Goal: Complete application form: Complete application form

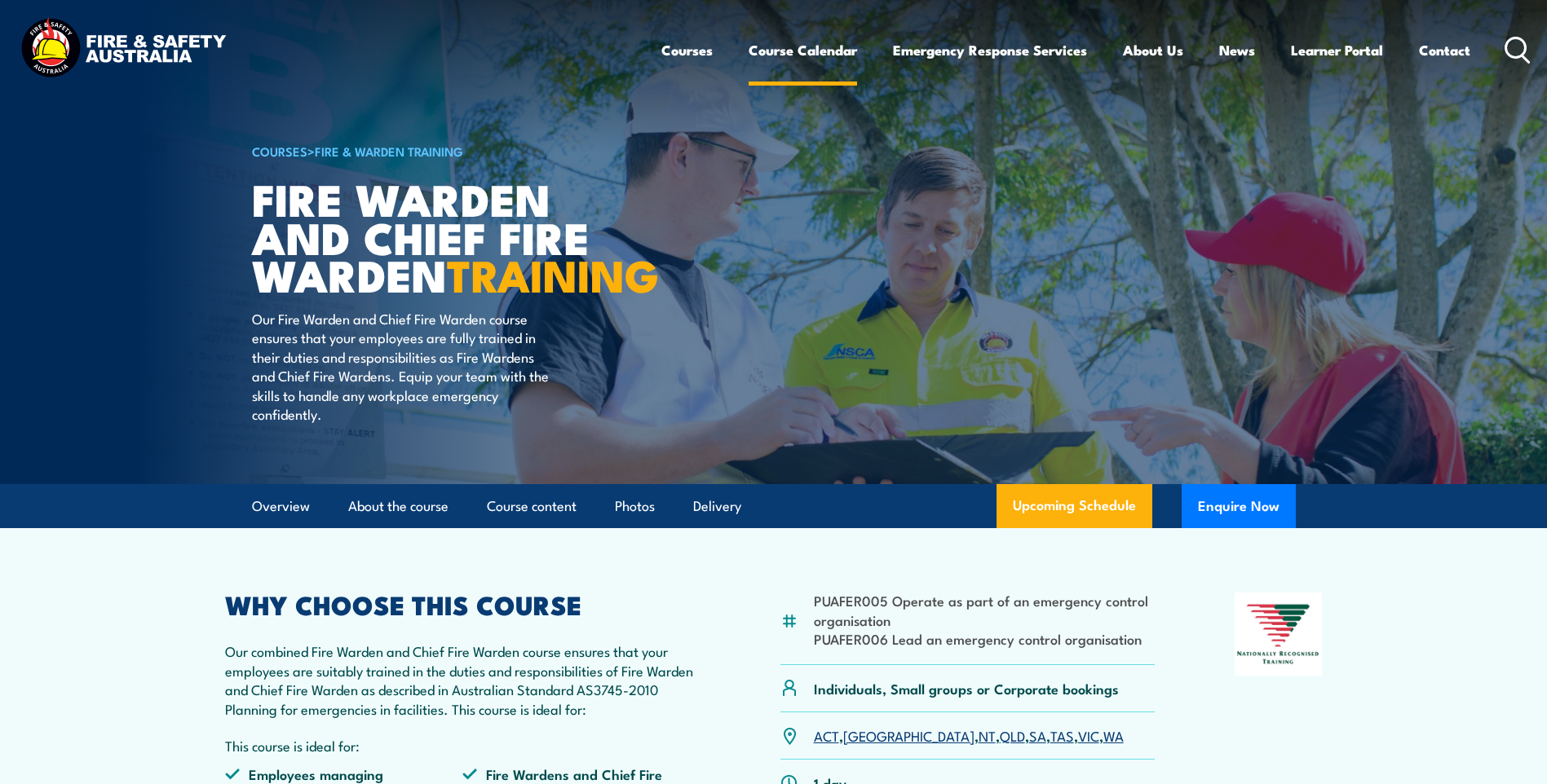
click at [823, 52] on link "Course Calendar" at bounding box center [803, 50] width 108 height 43
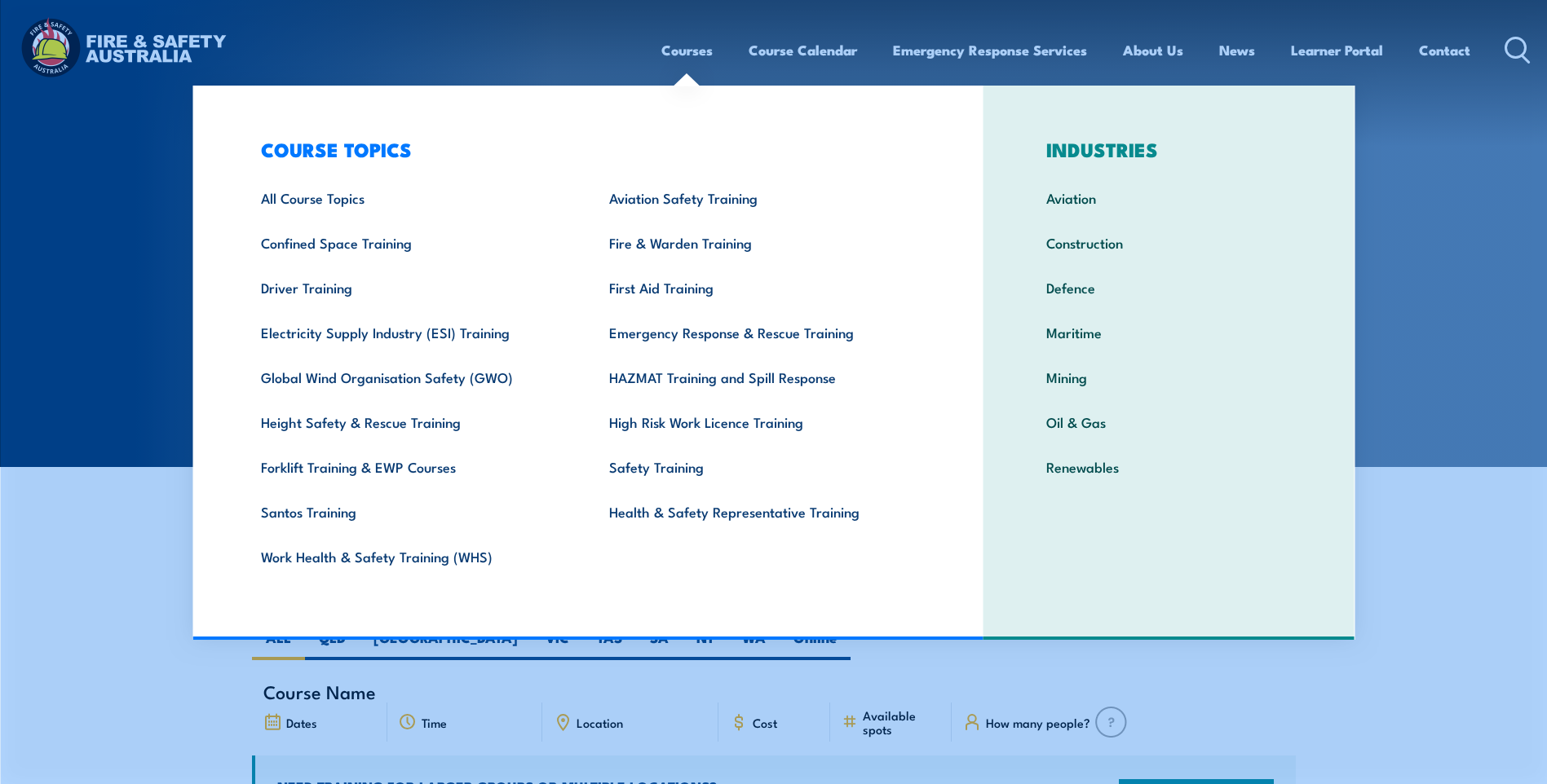
click at [692, 51] on link "Courses" at bounding box center [687, 50] width 51 height 43
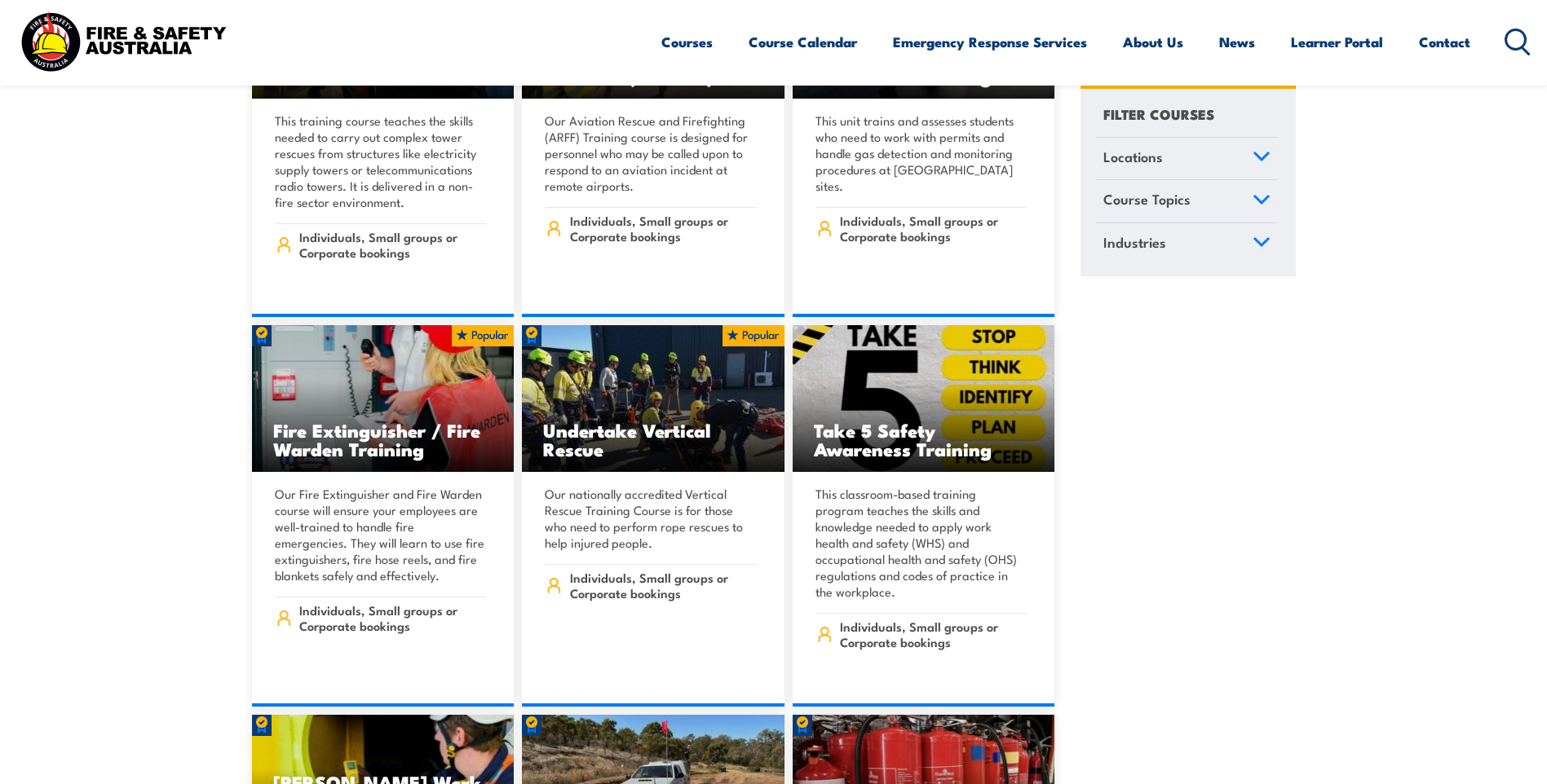
scroll to position [4810, 0]
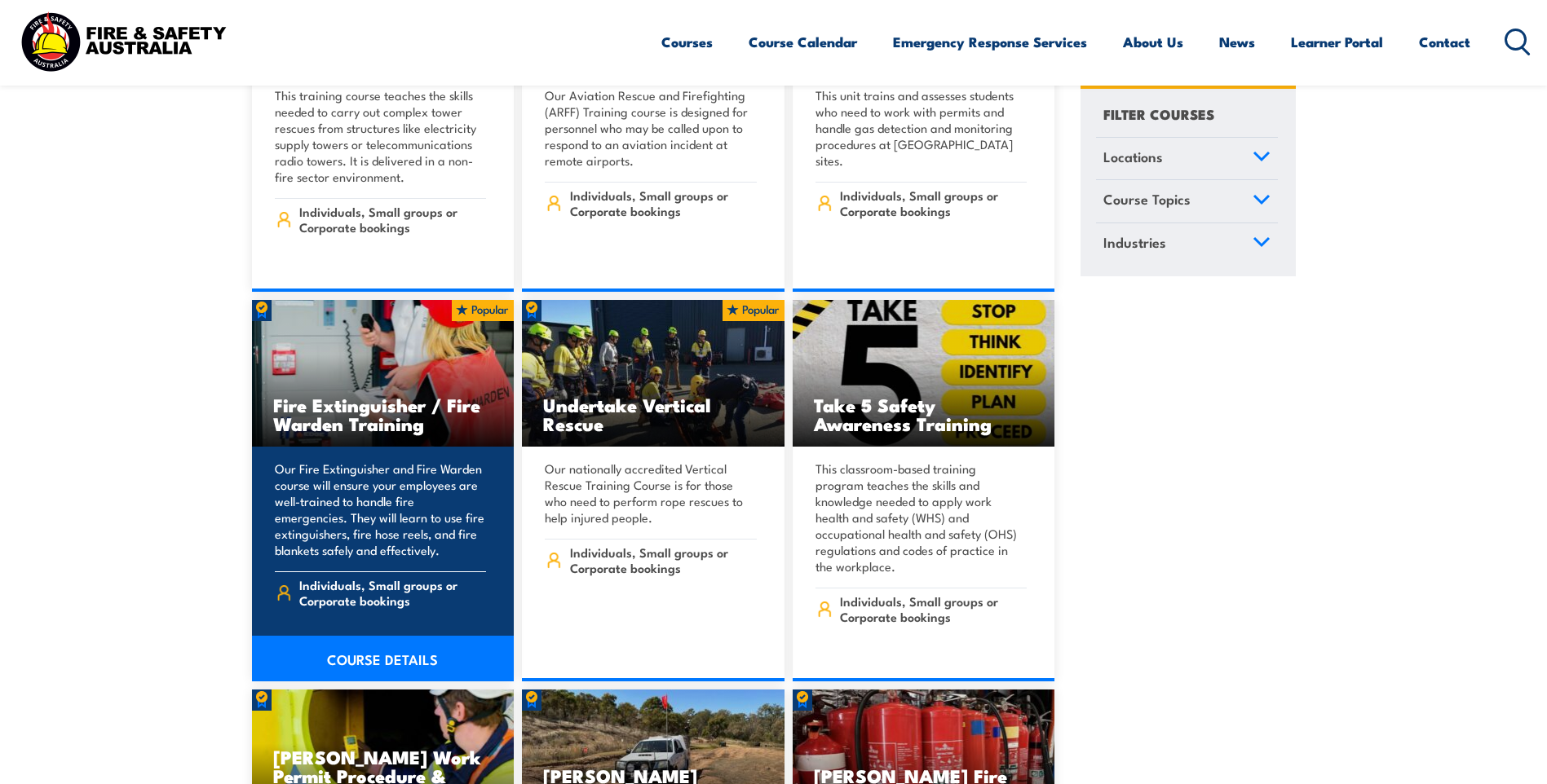
click at [339, 396] on h3 "Fire Extinguisher / Fire Warden Training" at bounding box center [383, 414] width 220 height 37
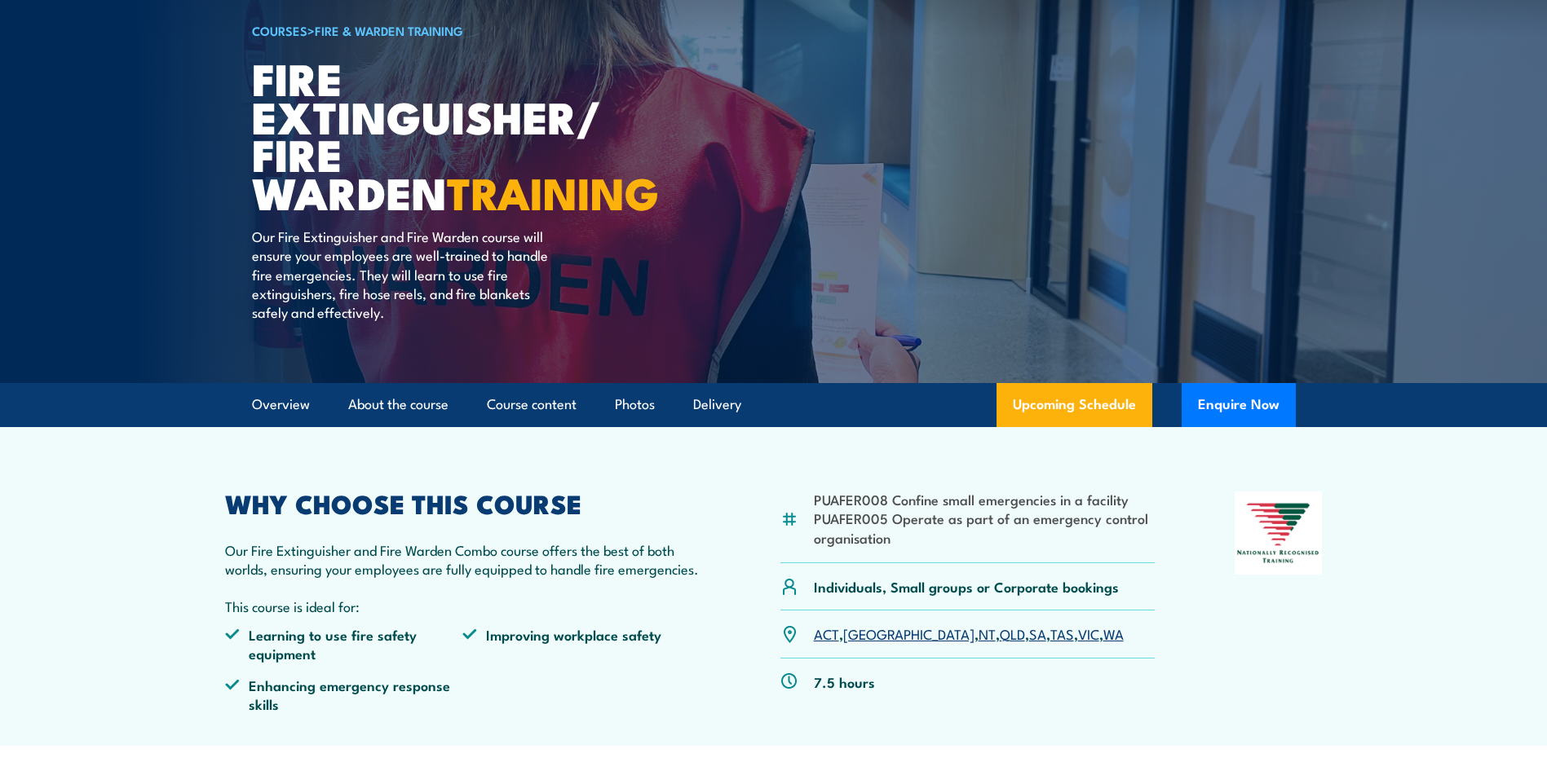
scroll to position [163, 0]
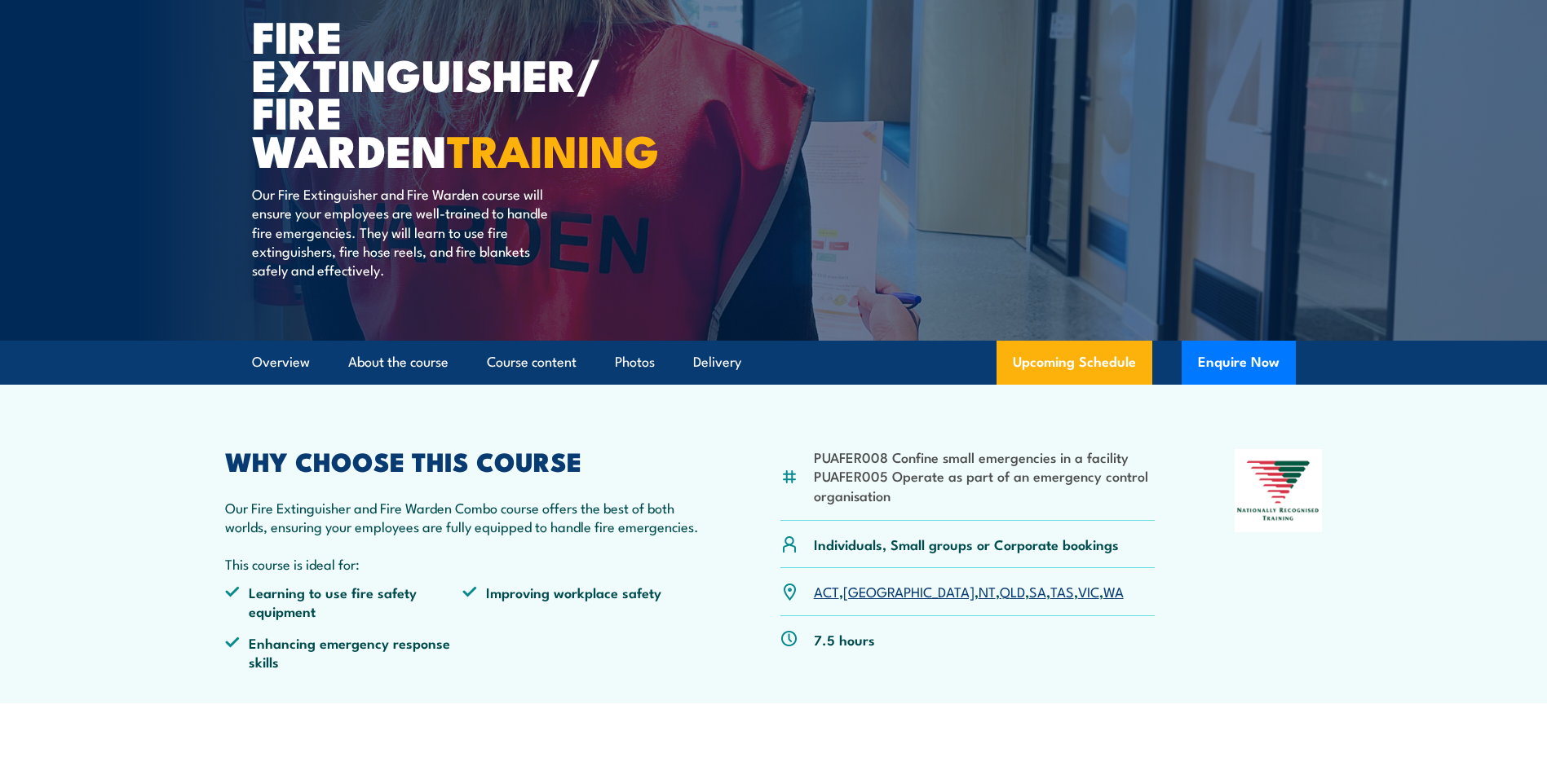
click at [1078, 596] on link "VIC" at bounding box center [1088, 591] width 21 height 20
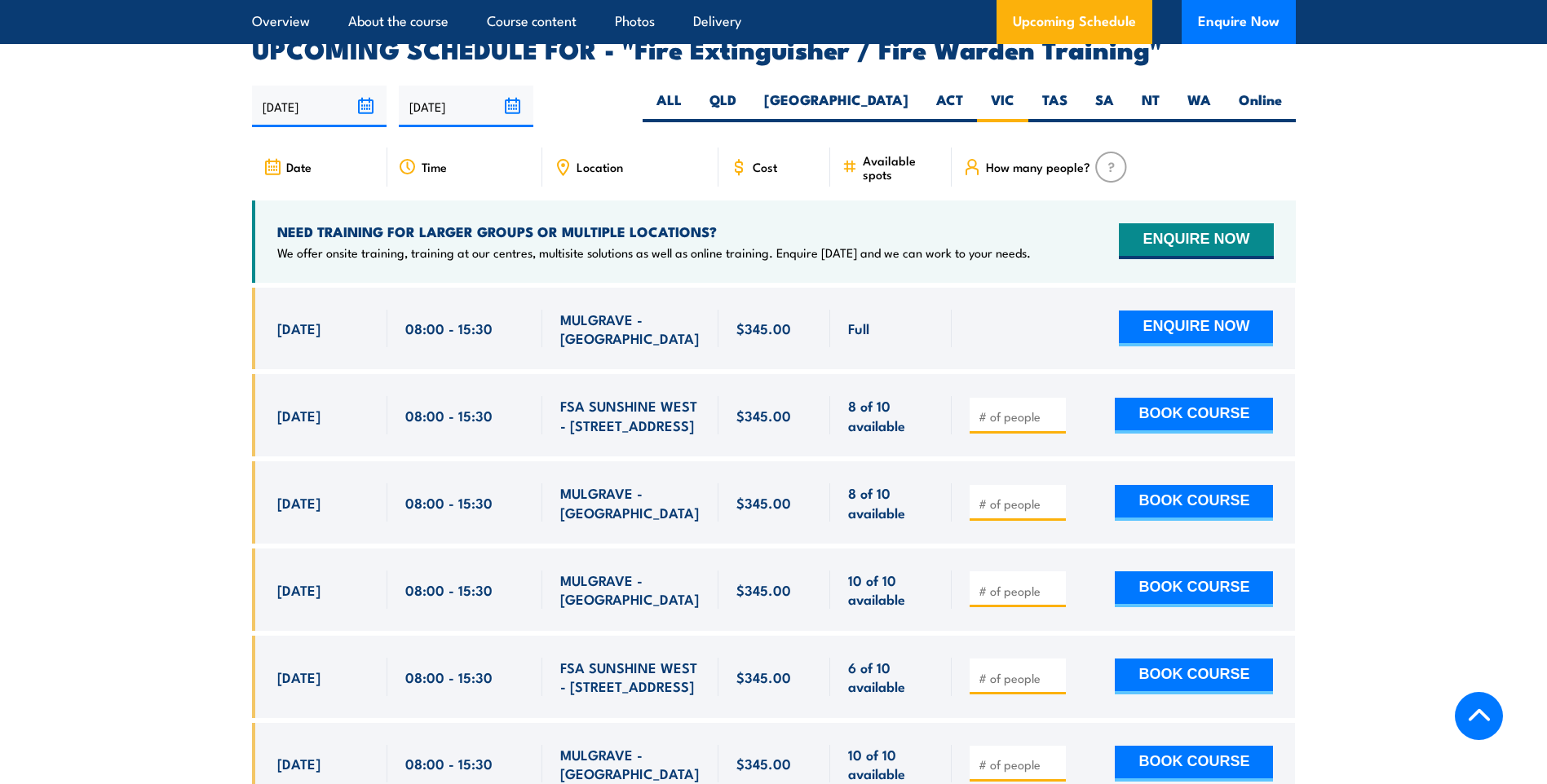
scroll to position [2677, 0]
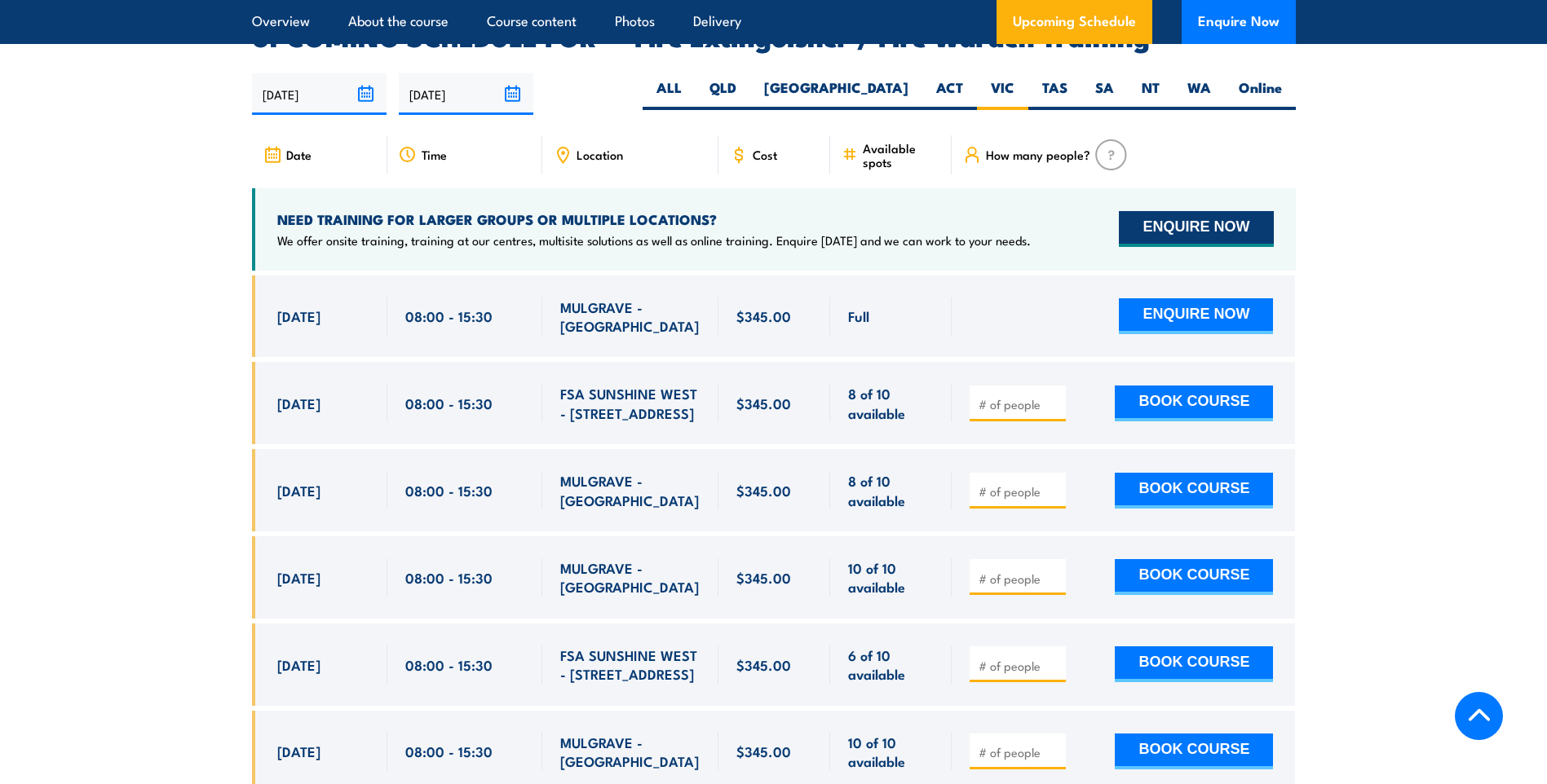
click at [1167, 211] on button "ENQUIRE NOW" at bounding box center [1196, 229] width 154 height 35
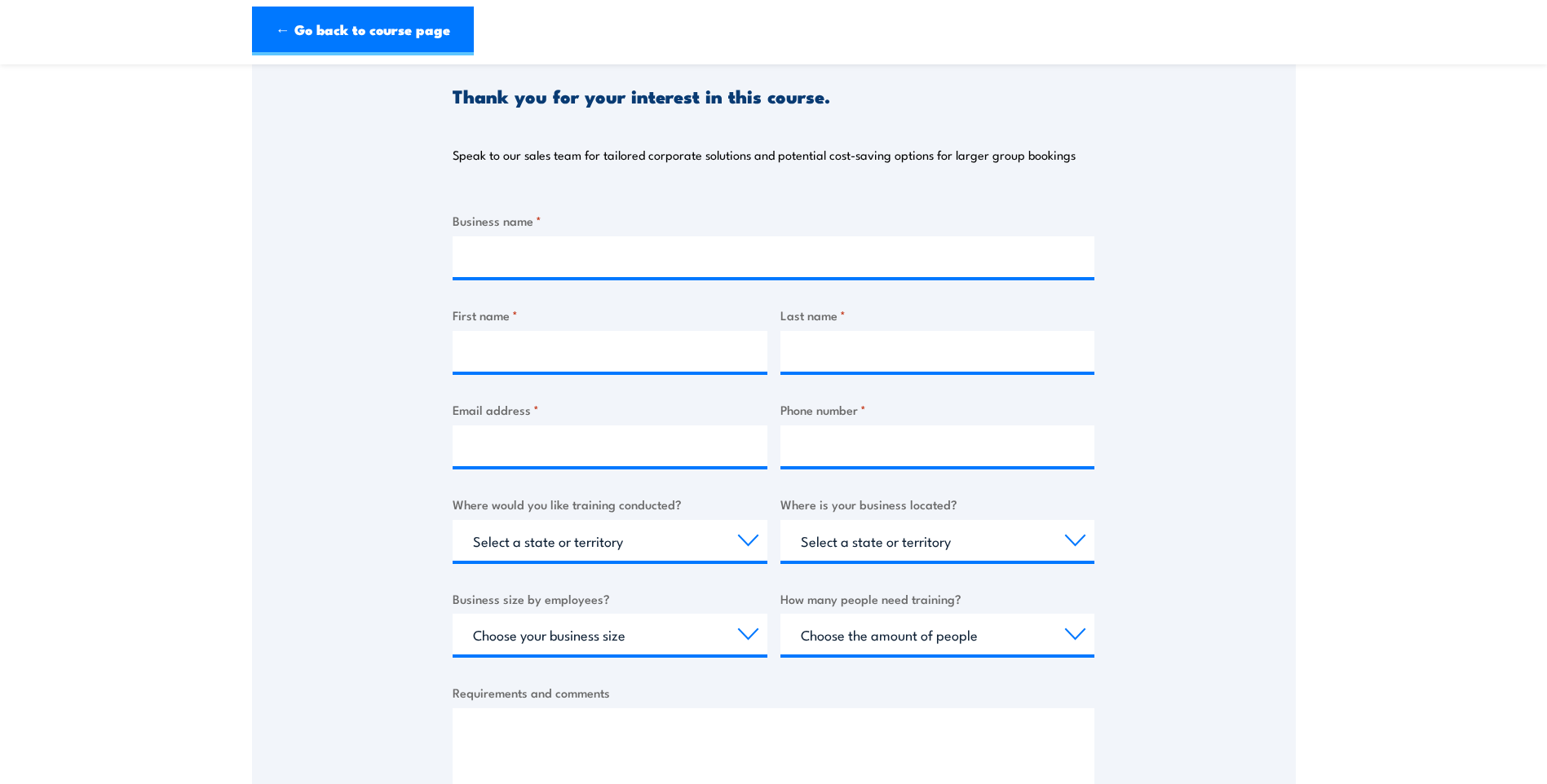
scroll to position [245, 0]
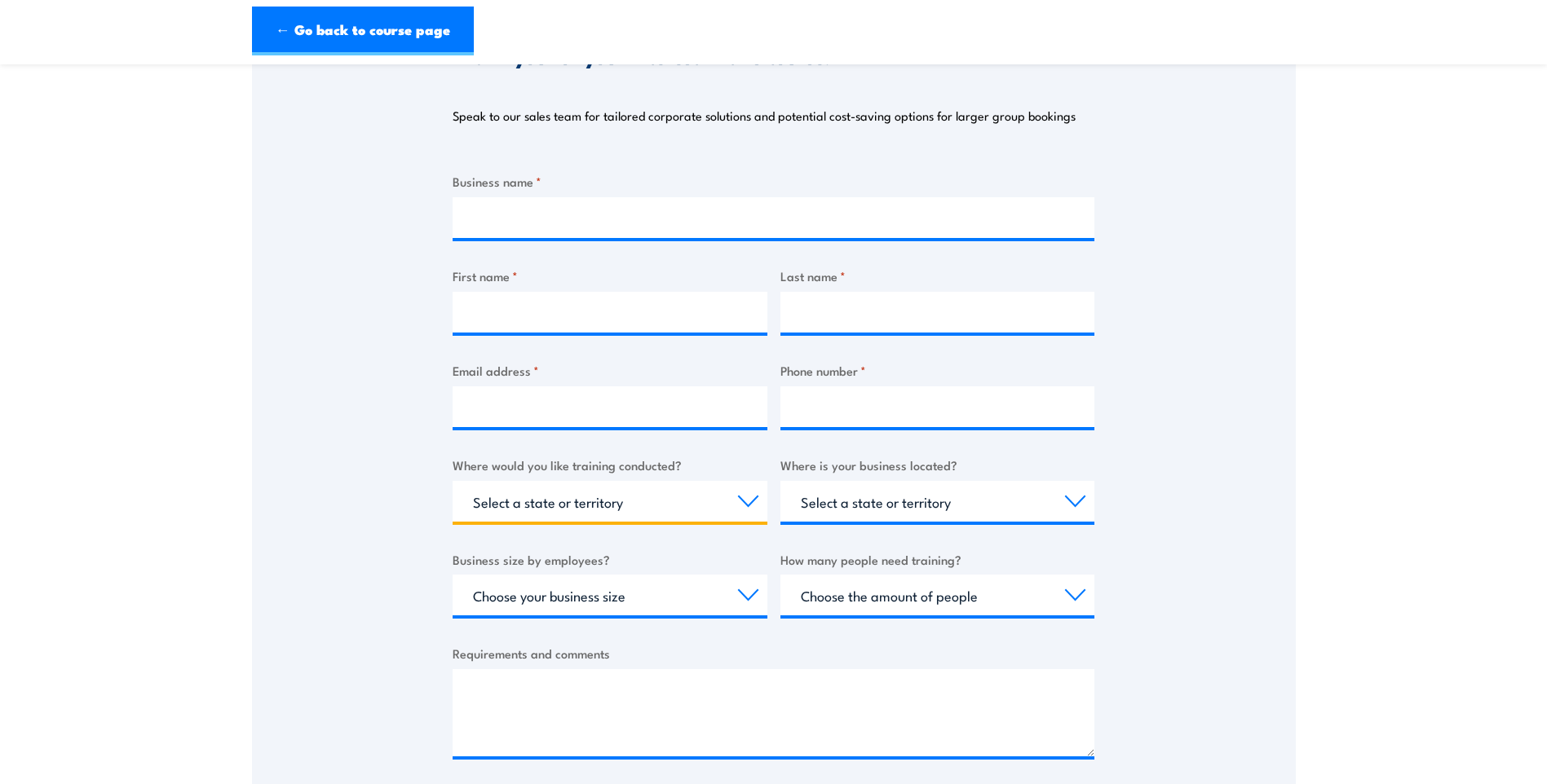
click at [748, 502] on select "Select a state or territory Nationally - multiple locations [GEOGRAPHIC_DATA] […" at bounding box center [609, 501] width 315 height 41
select select "VIC"
click at [452, 481] on select "Select a state or territory Nationally - multiple locations [GEOGRAPHIC_DATA] […" at bounding box center [609, 501] width 315 height 41
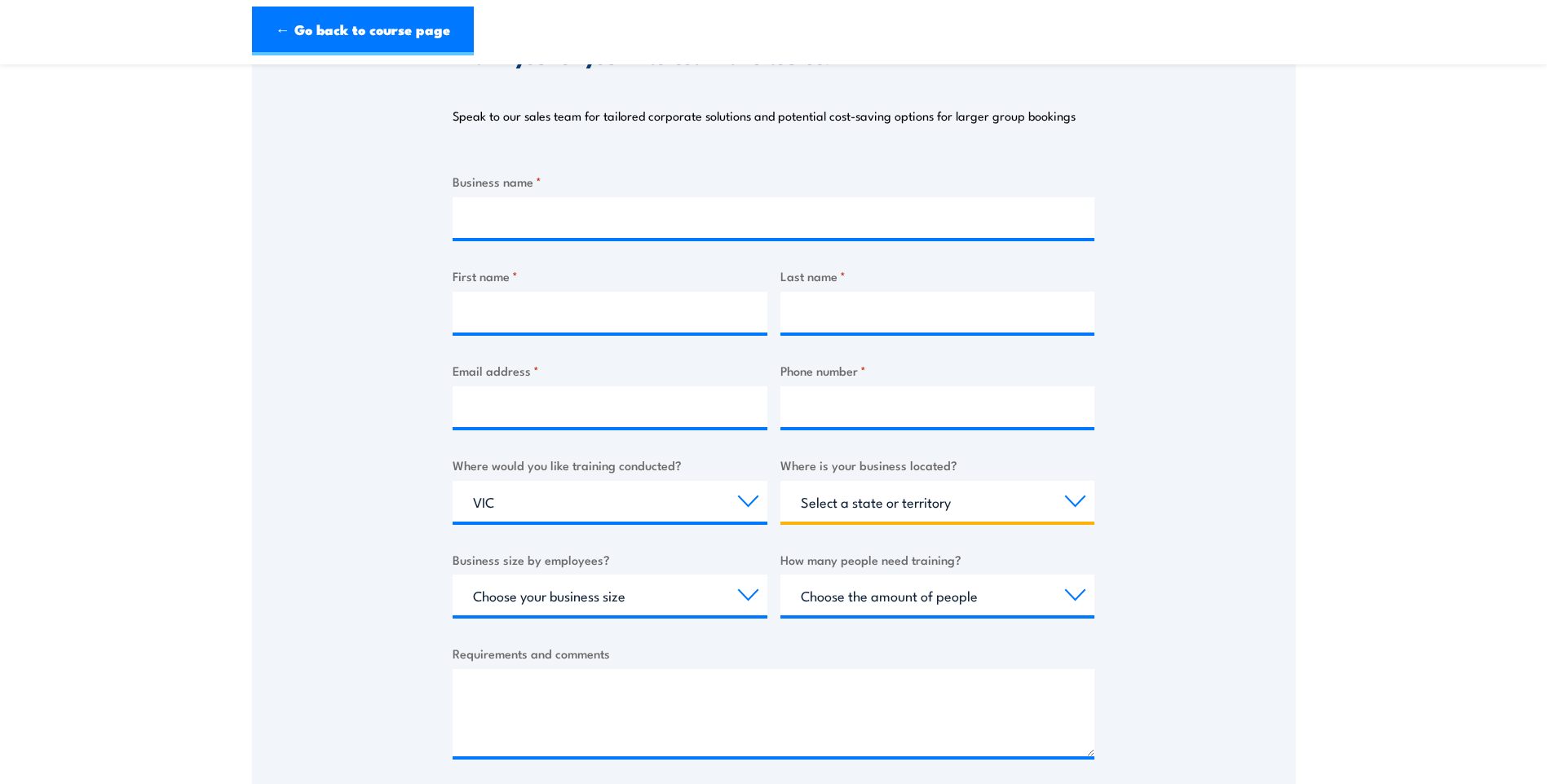
click at [1072, 511] on select "Select a state or territory [GEOGRAPHIC_DATA] [GEOGRAPHIC_DATA] [GEOGRAPHIC_DAT…" at bounding box center [938, 501] width 315 height 41
select select "VIC"
click at [781, 481] on select "Select a state or territory [GEOGRAPHIC_DATA] [GEOGRAPHIC_DATA] [GEOGRAPHIC_DAT…" at bounding box center [938, 501] width 315 height 41
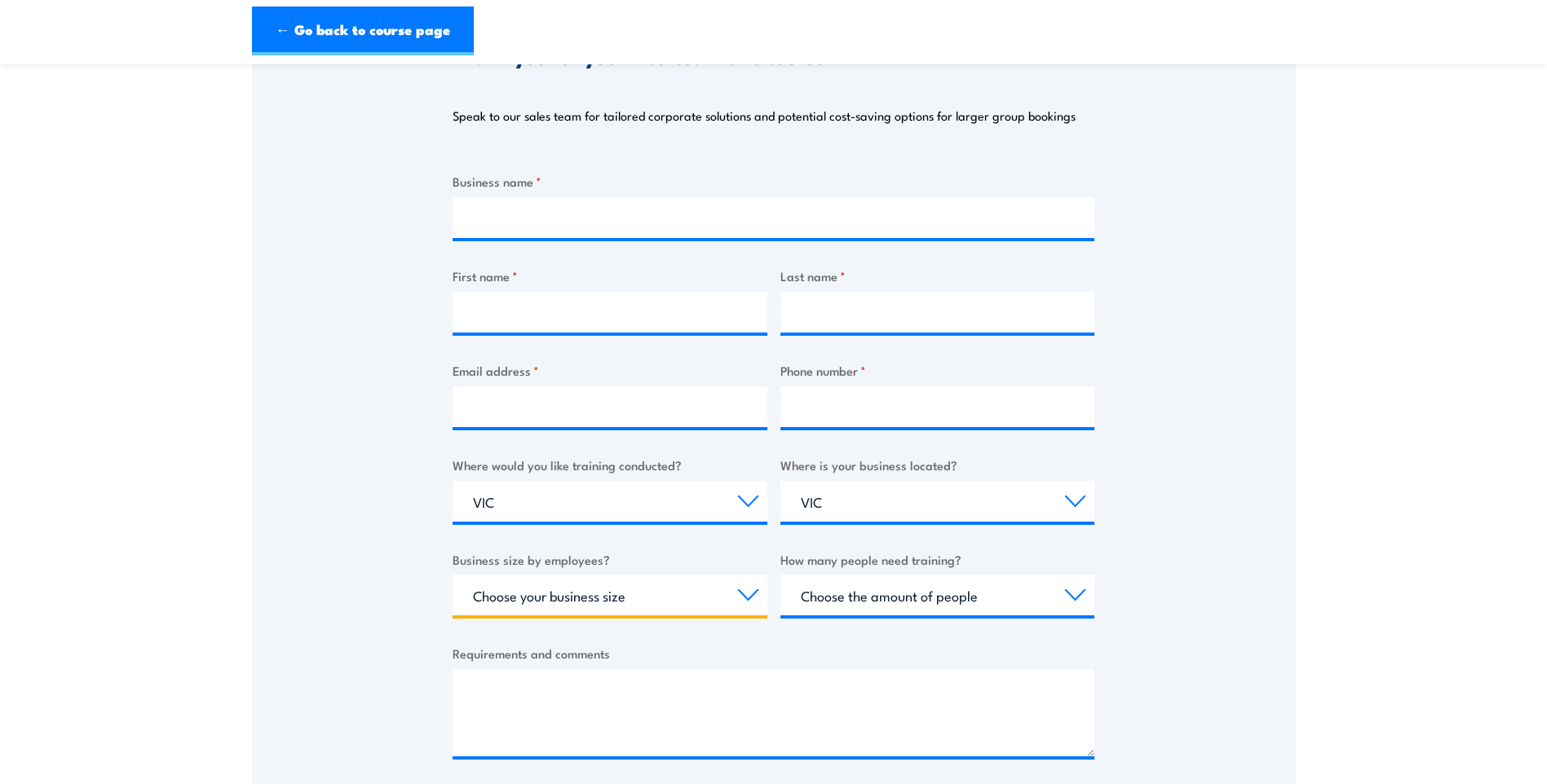
click at [749, 592] on select "Choose your business size 1 to 19 20 to 199 200+" at bounding box center [609, 595] width 315 height 41
select select "20 to 199"
click at [452, 575] on select "Choose your business size 1 to 19 20 to 199 200+" at bounding box center [609, 595] width 315 height 41
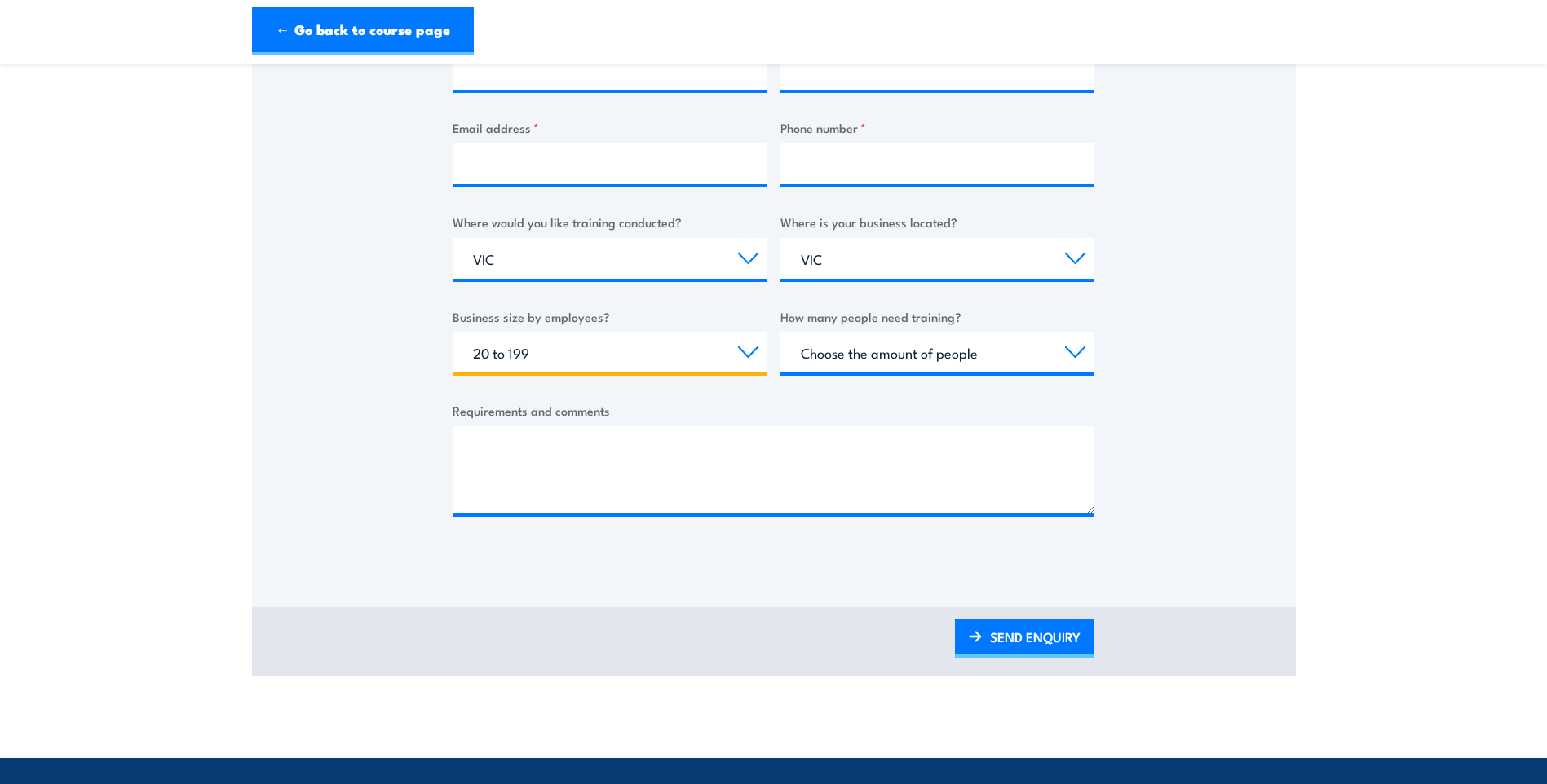
scroll to position [490, 0]
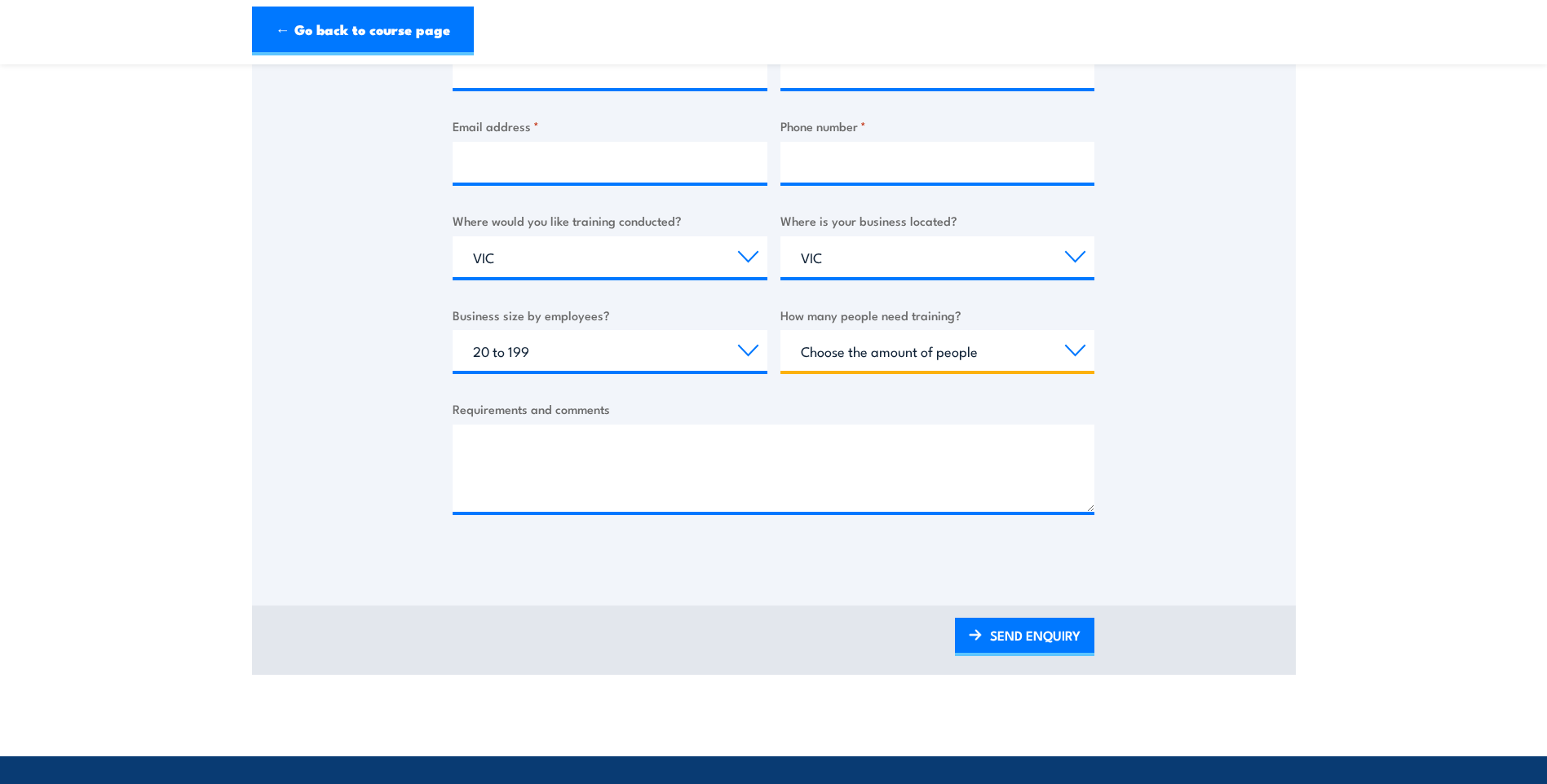
click at [1077, 345] on select "Choose the amount of people 1 to 4 5 to 19 20+" at bounding box center [938, 350] width 315 height 41
select select "5 to 19"
click at [781, 330] on select "Choose the amount of people 1 to 4 5 to 19 20+" at bounding box center [938, 350] width 315 height 41
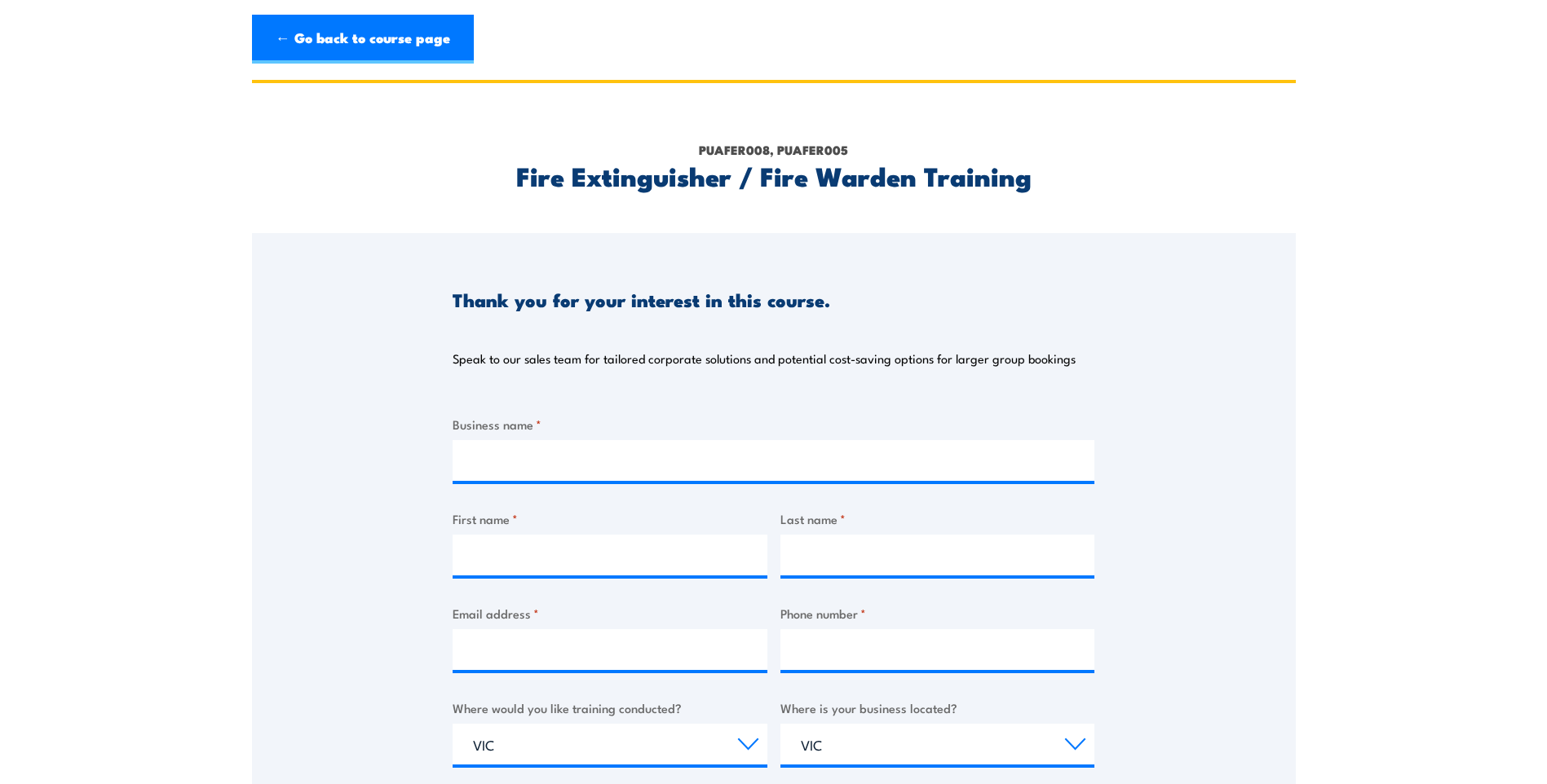
scroll to position [0, 0]
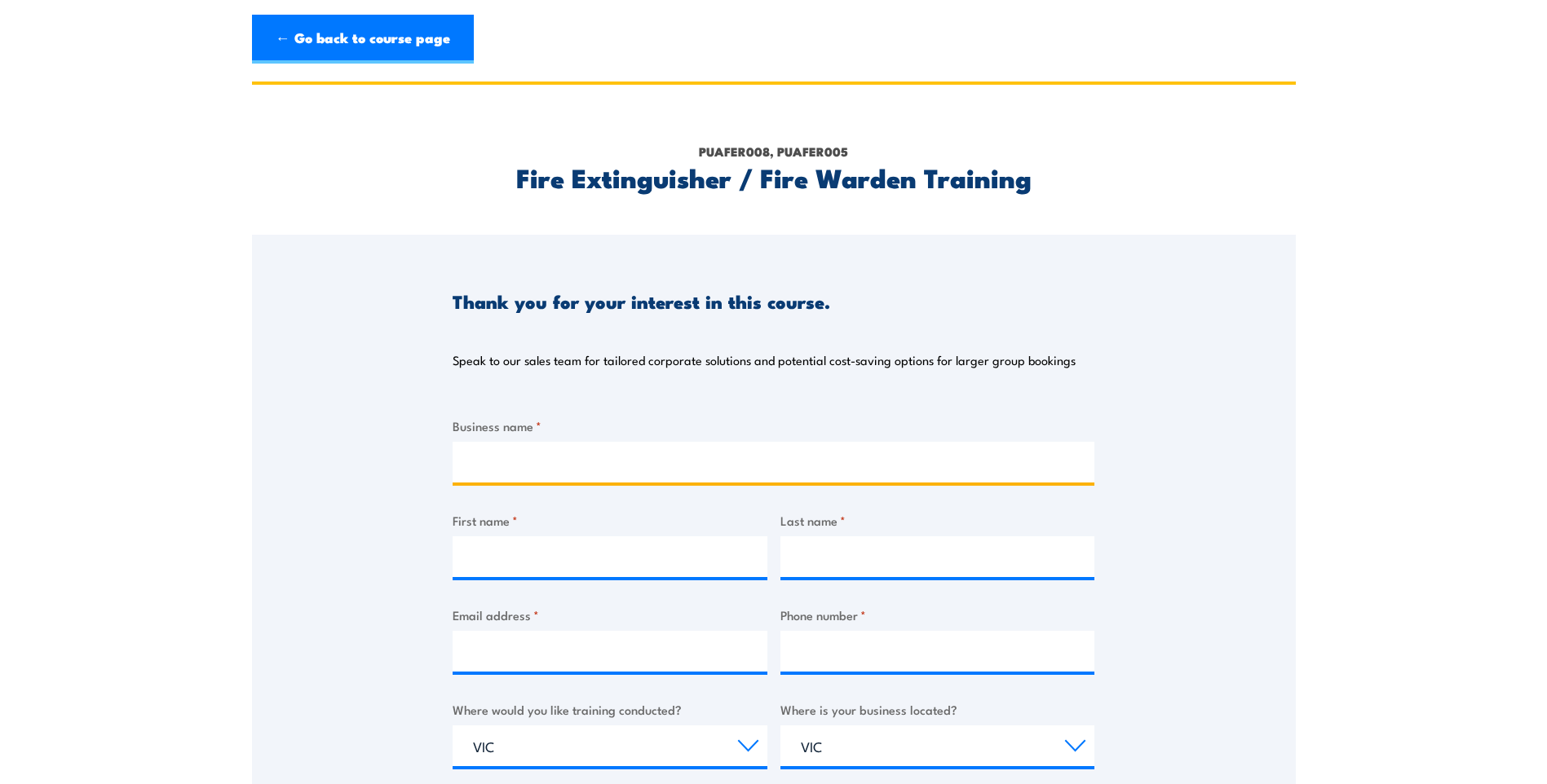
click at [947, 453] on input "Business name *" at bounding box center [774, 462] width 642 height 41
type input "Zoos Victoria ([GEOGRAPHIC_DATA])"
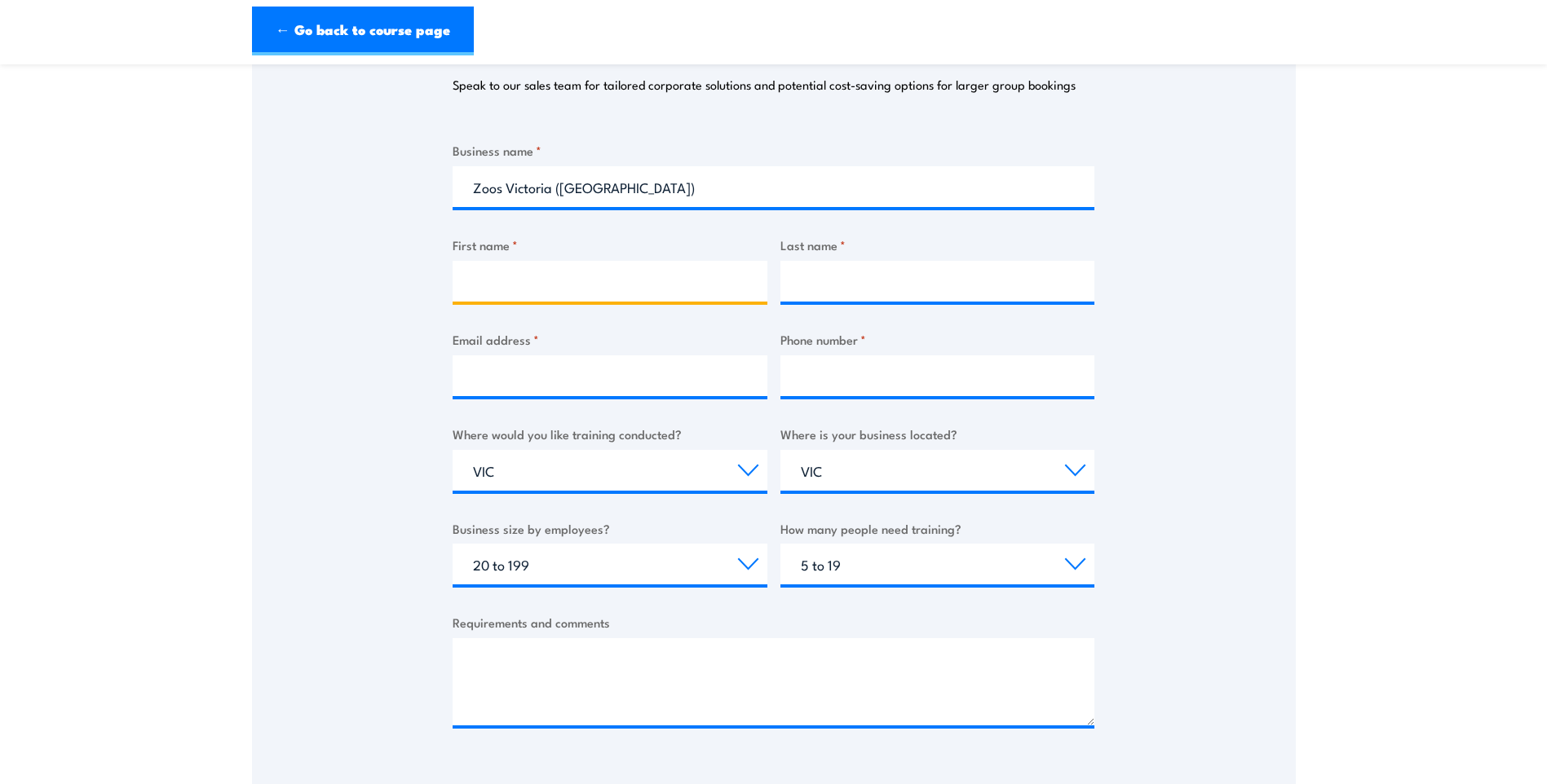
scroll to position [326, 0]
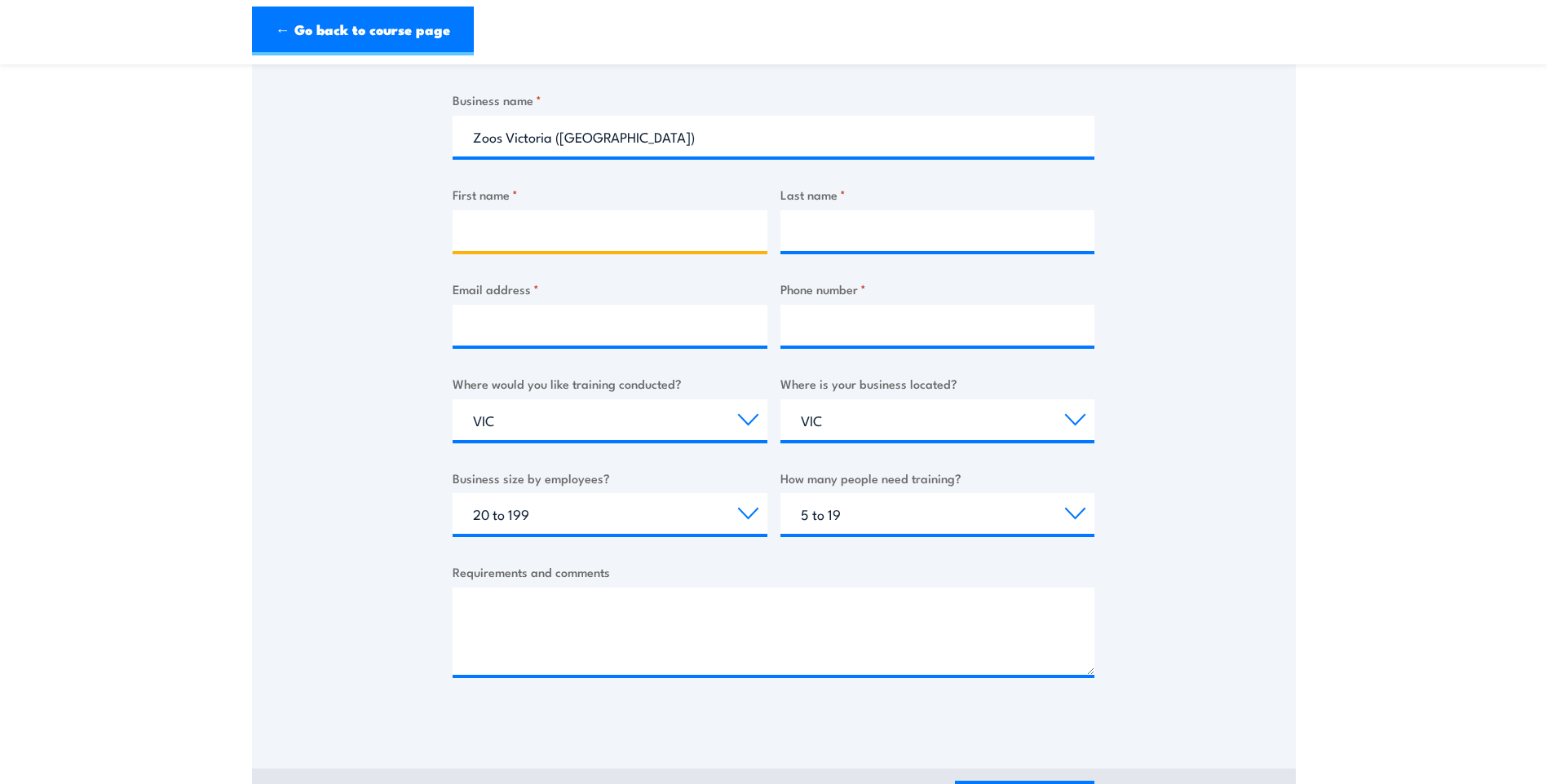
click at [710, 216] on input "First name *" at bounding box center [609, 231] width 315 height 41
type input "[PERSON_NAME]"
type input "Tonkin"
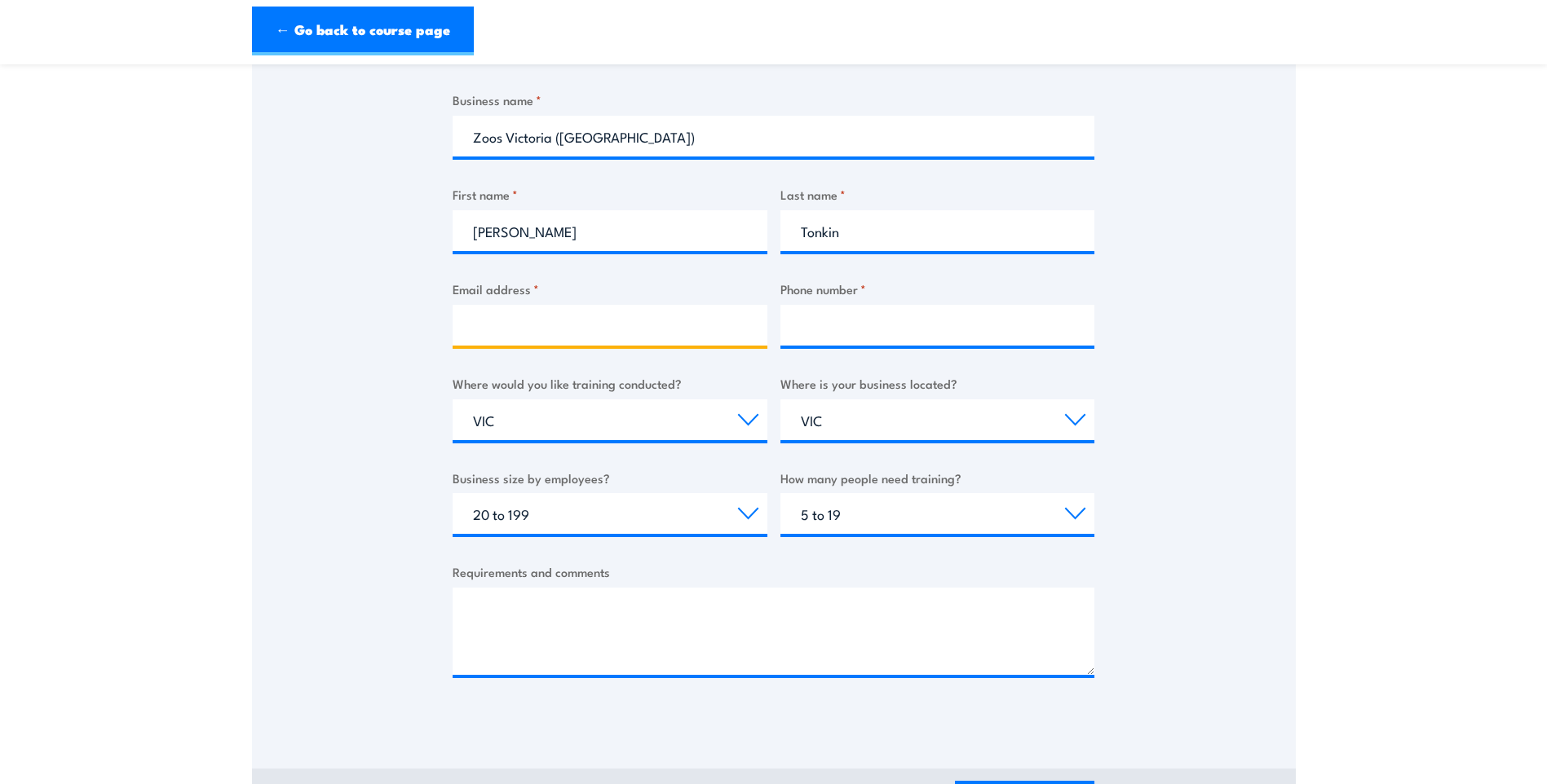
type input "[EMAIL_ADDRESS][DOMAIN_NAME]"
type input "0422039361"
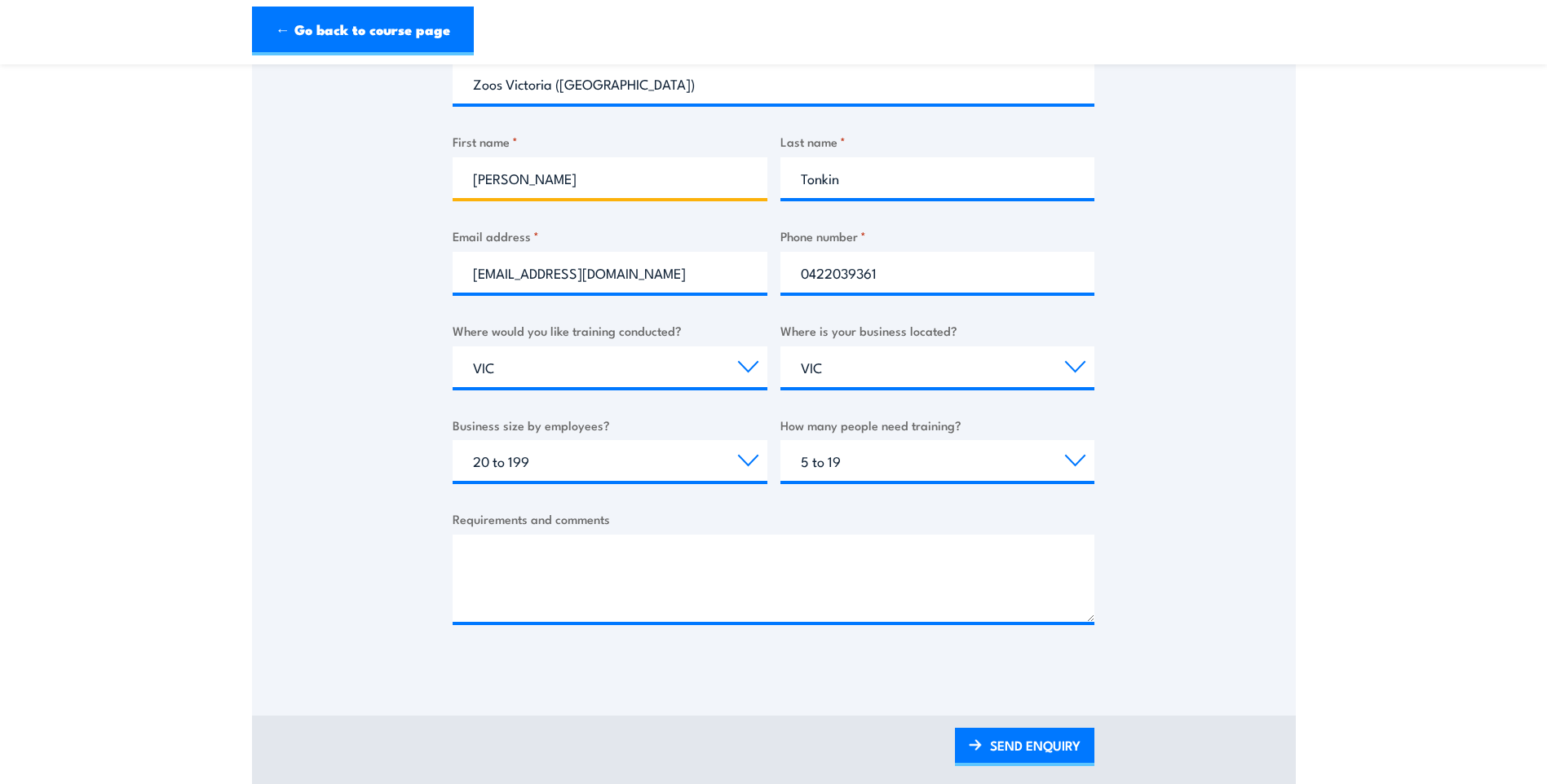
scroll to position [408, 0]
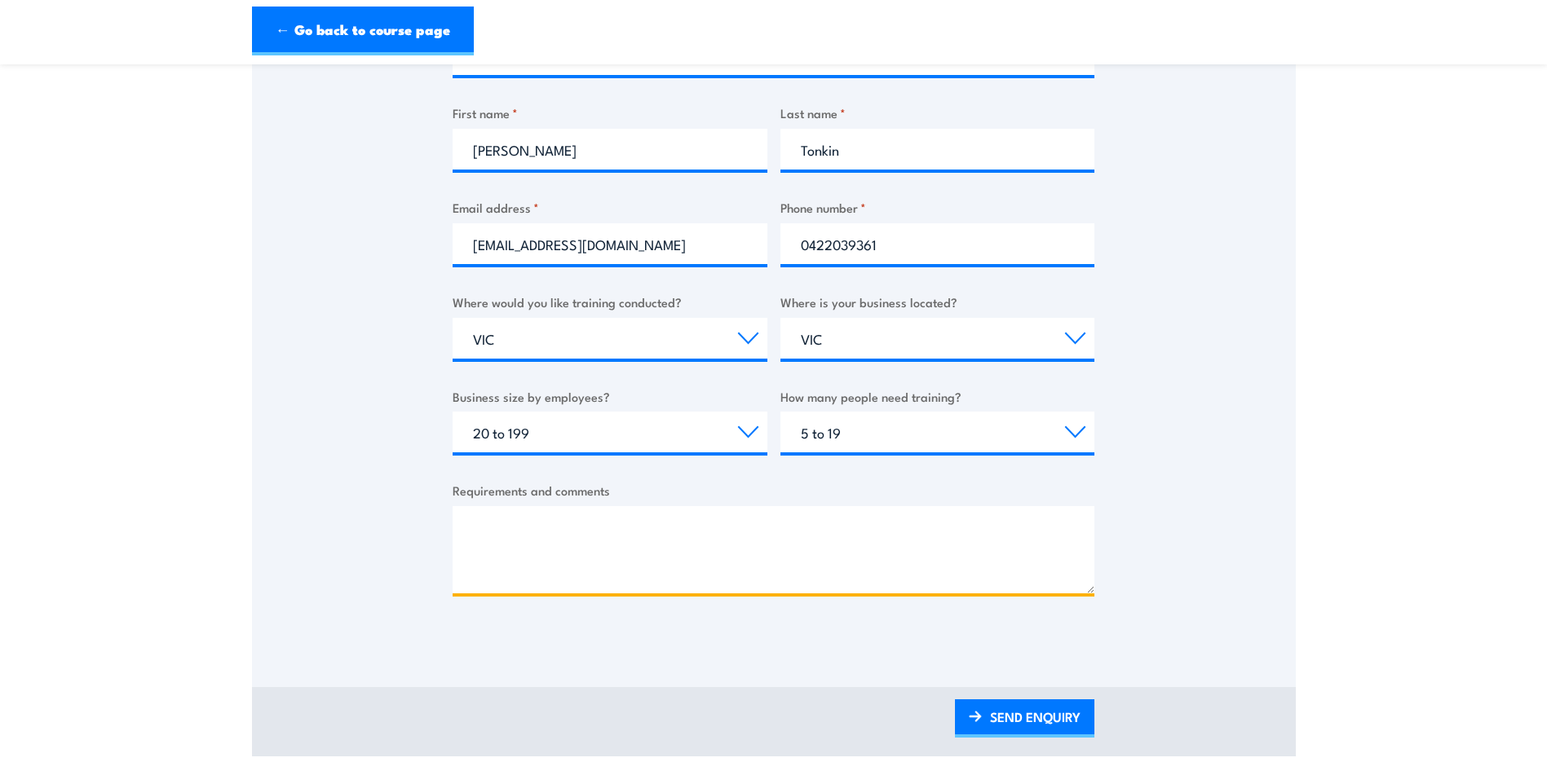
click at [1057, 530] on textarea "Requirements and comments" at bounding box center [774, 550] width 642 height 87
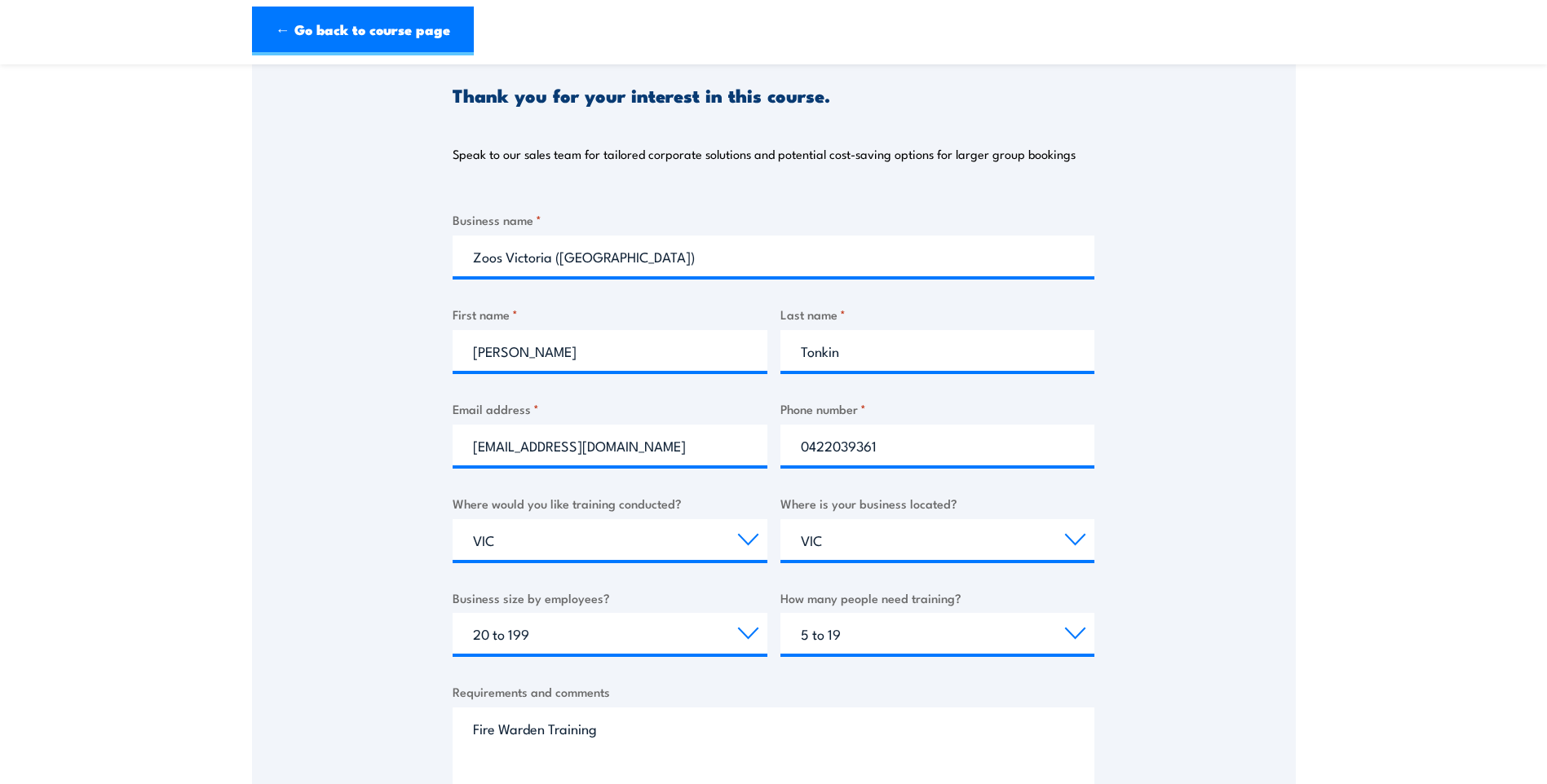
scroll to position [242, 0]
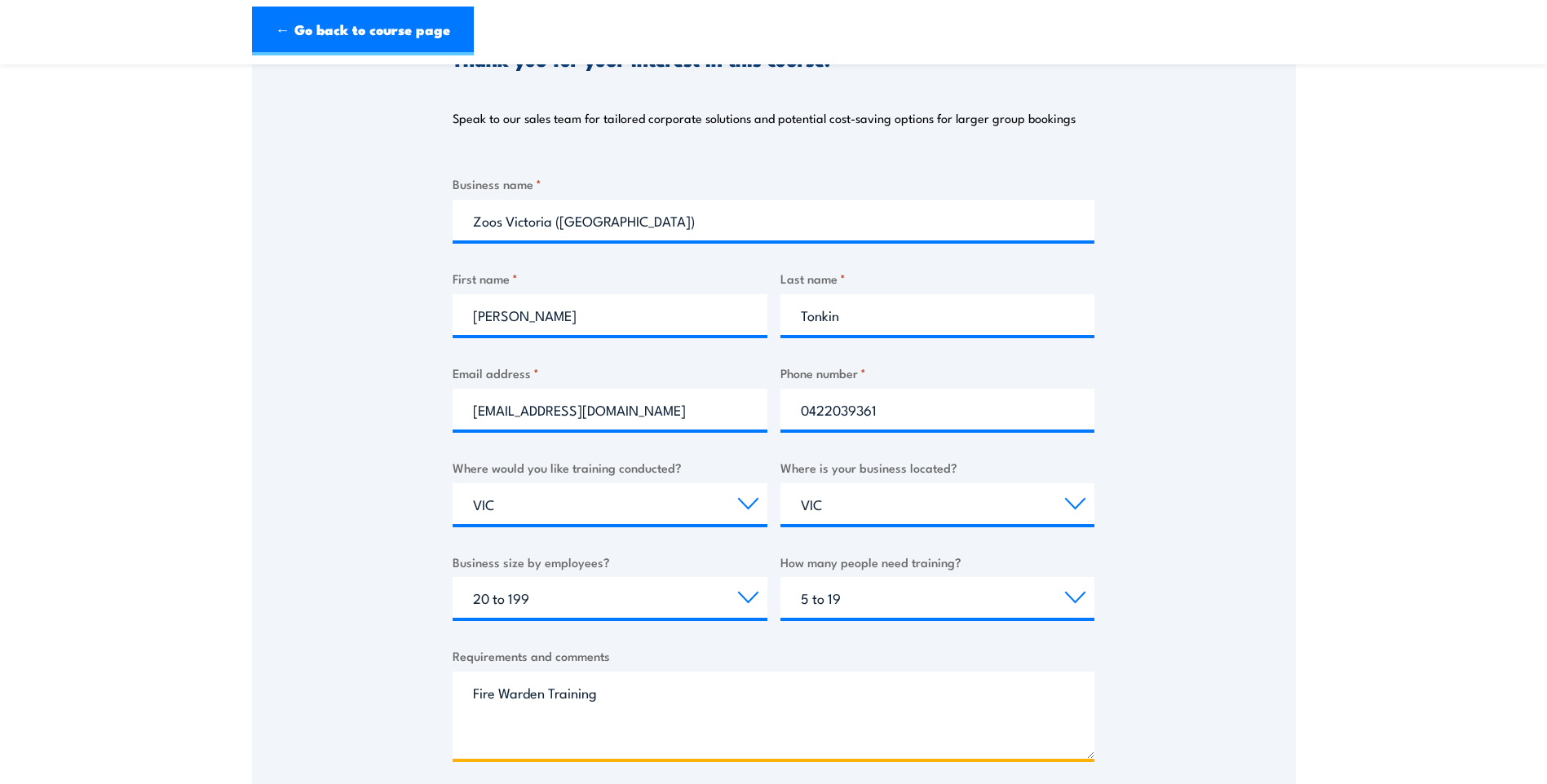
click at [466, 696] on textarea "Fire Warden Training" at bounding box center [774, 716] width 642 height 87
click at [711, 701] on textarea "On-Site Fire Warden Training" at bounding box center [774, 716] width 642 height 87
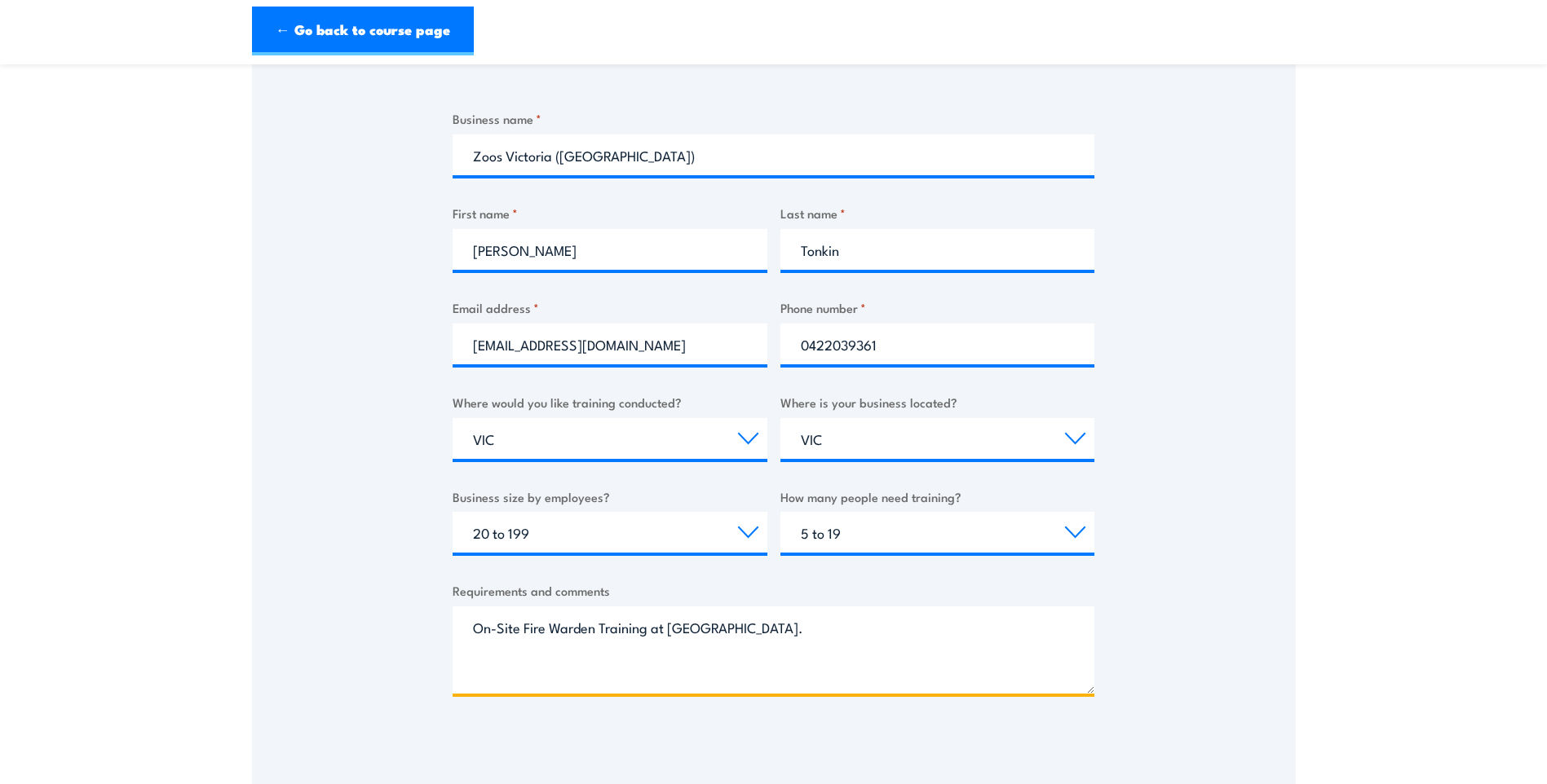
scroll to position [0, 0]
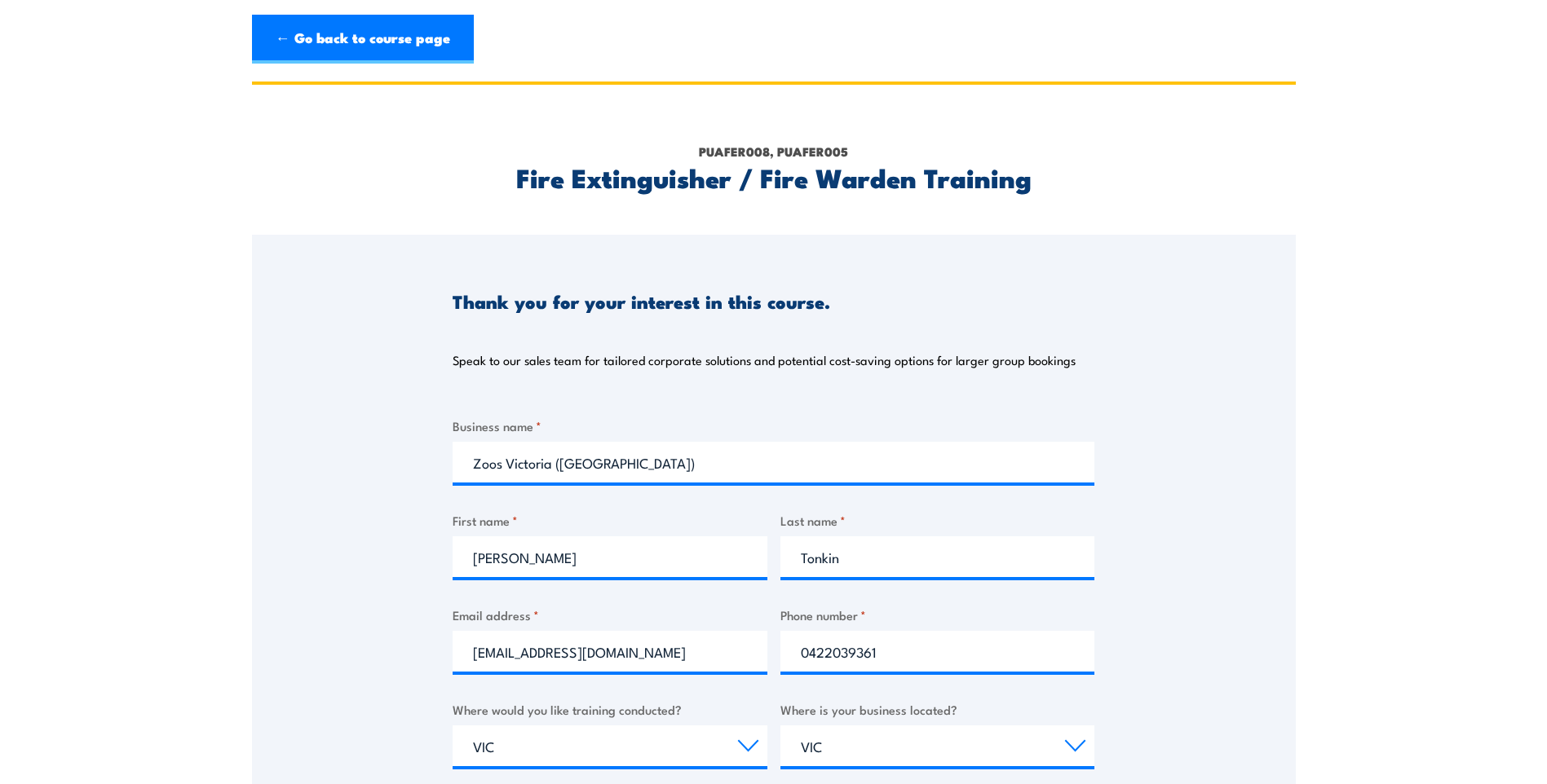
type textarea "On-Site Fire Warden Training at [GEOGRAPHIC_DATA]."
